Goal: Task Accomplishment & Management: Manage account settings

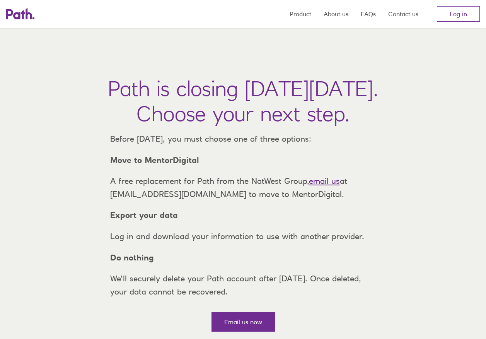
scroll to position [124, 0]
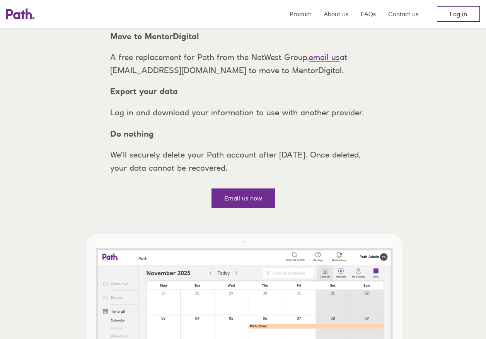
click at [458, 10] on link "Log in" at bounding box center [458, 13] width 43 height 15
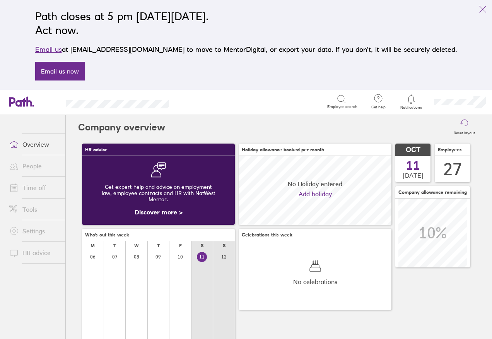
scroll to position [69, 153]
click at [40, 188] on link "Time off" at bounding box center [34, 187] width 62 height 15
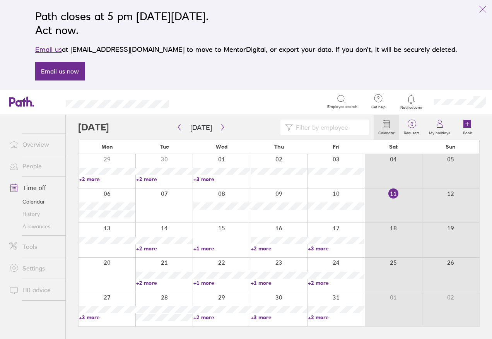
click at [145, 250] on link "+2 more" at bounding box center [164, 248] width 56 height 7
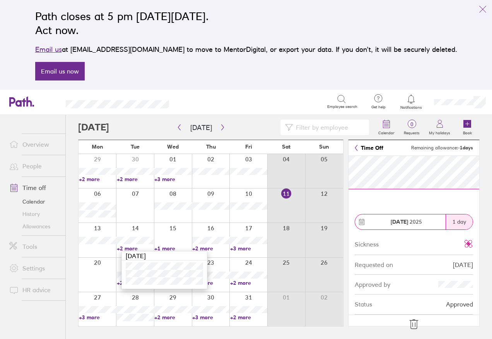
click at [415, 321] on icon at bounding box center [414, 324] width 12 height 12
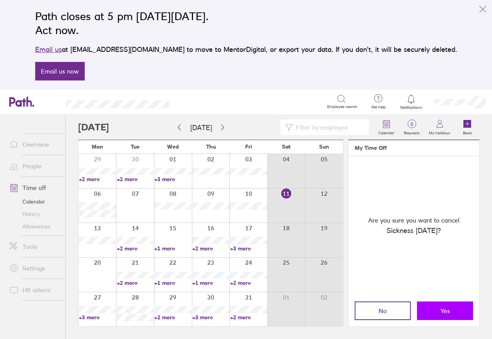
click at [449, 313] on span "Yes" at bounding box center [445, 310] width 9 height 7
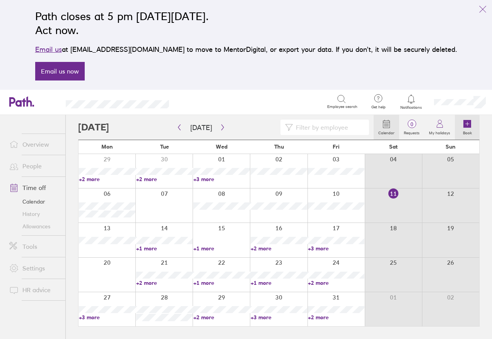
click at [467, 123] on icon at bounding box center [467, 124] width 8 height 8
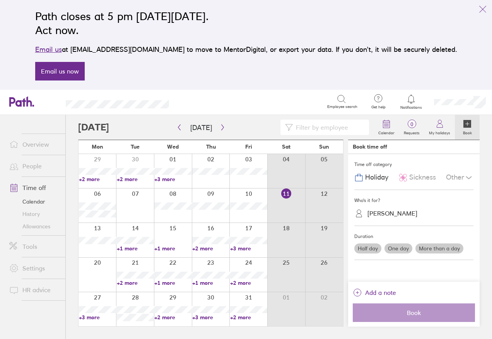
click at [24, 167] on link "People" at bounding box center [34, 165] width 62 height 15
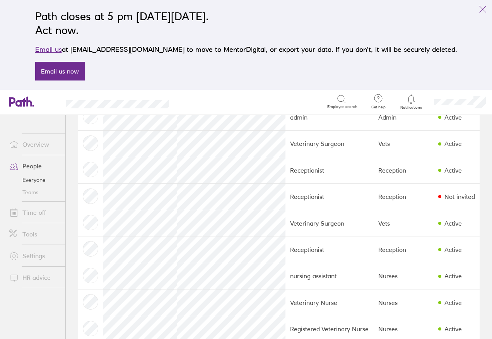
scroll to position [495, 0]
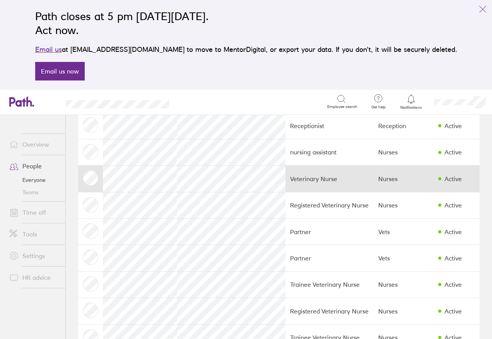
click at [97, 176] on td at bounding box center [90, 179] width 25 height 26
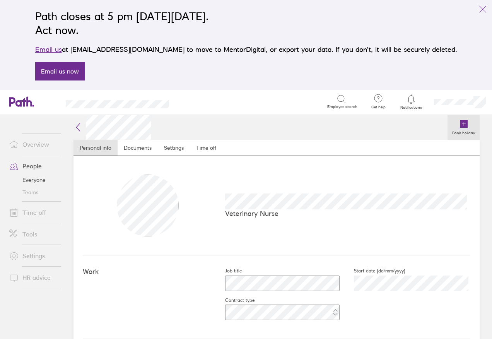
click at [460, 124] on icon at bounding box center [464, 124] width 8 height 8
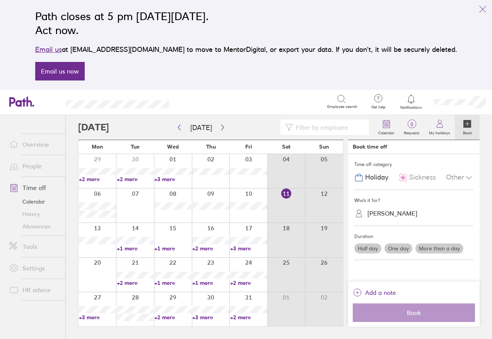
click at [413, 175] on span "Sickness" at bounding box center [422, 177] width 27 height 8
click at [391, 250] on label "One day" at bounding box center [399, 248] width 28 height 10
click at [0, 0] on input "One day" at bounding box center [0, 0] width 0 height 0
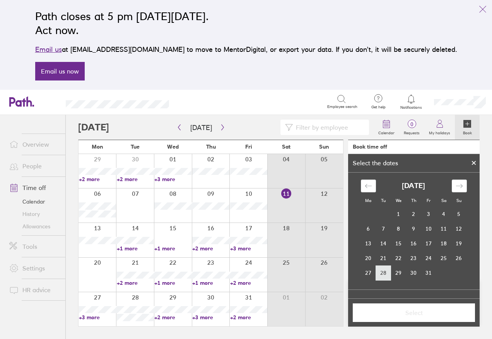
click at [385, 268] on td "28" at bounding box center [383, 272] width 15 height 15
click at [409, 313] on span "Select" at bounding box center [413, 312] width 111 height 7
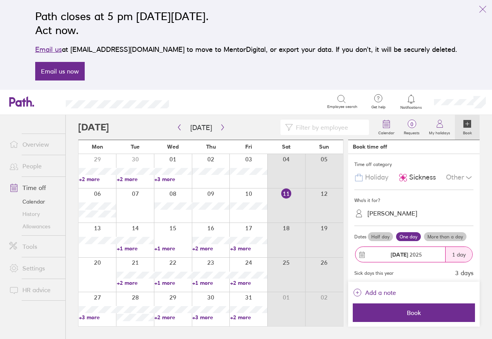
click at [130, 248] on link "+1 more" at bounding box center [135, 248] width 37 height 7
click at [167, 247] on link "+1 more" at bounding box center [172, 248] width 37 height 7
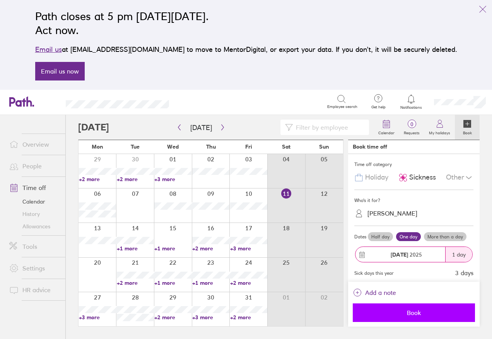
click at [412, 314] on span "Book" at bounding box center [413, 312] width 111 height 7
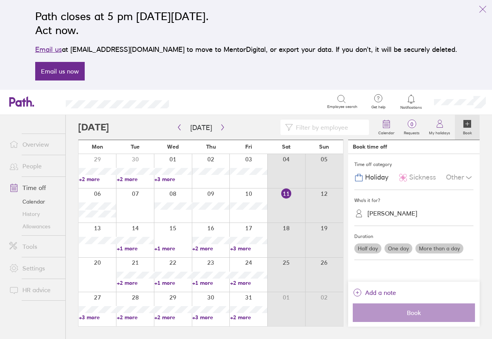
click at [20, 166] on span at bounding box center [12, 165] width 19 height 9
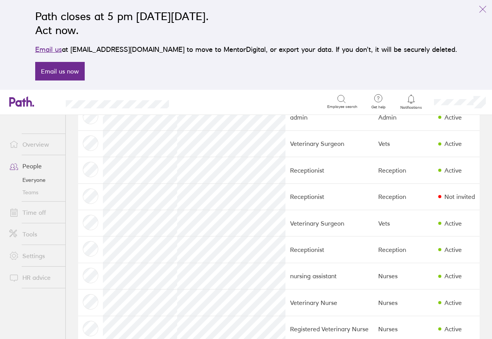
scroll to position [495, 0]
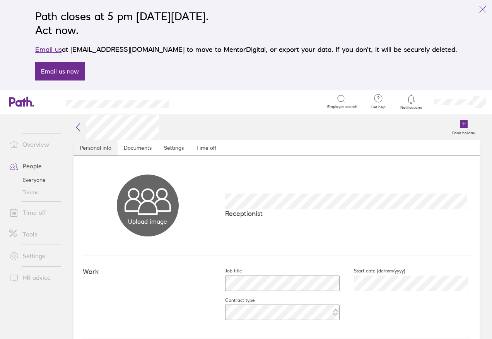
click at [107, 150] on link "Personal info" at bounding box center [95, 147] width 44 height 15
click at [211, 148] on link "Time off" at bounding box center [206, 147] width 32 height 15
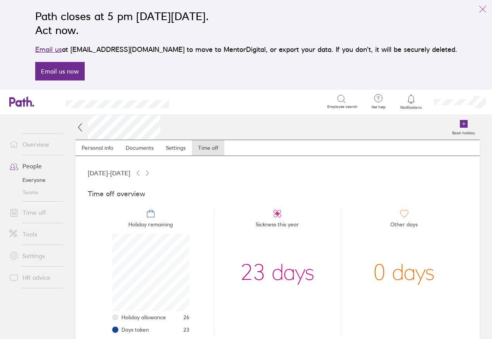
scroll to position [178, 0]
